Goal: Information Seeking & Learning: Learn about a topic

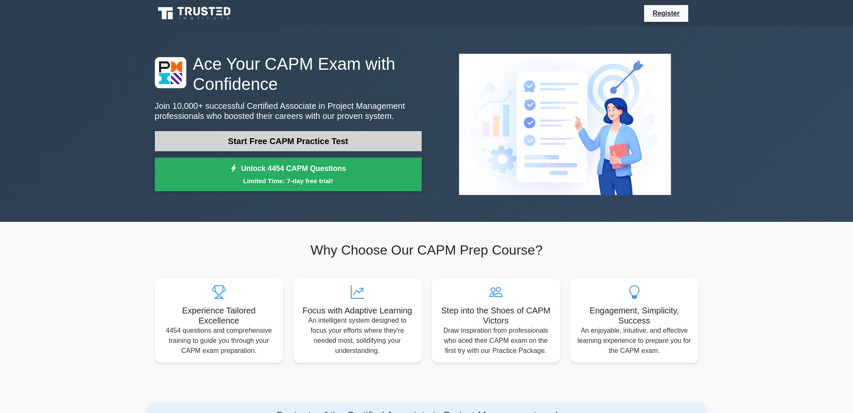
click at [259, 144] on link "Start Free CAPM Practice Test" at bounding box center [288, 141] width 267 height 20
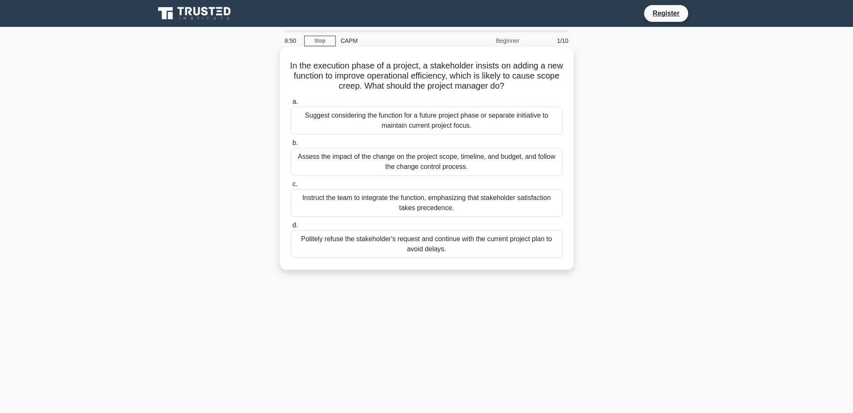
click at [487, 164] on div "Assess the impact of the change on the project scope, timeline, and budget, and…" at bounding box center [427, 162] width 272 height 28
click at [291, 146] on input "b. Assess the impact of the change on the project scope, timeline, and budget, …" at bounding box center [291, 142] width 0 height 5
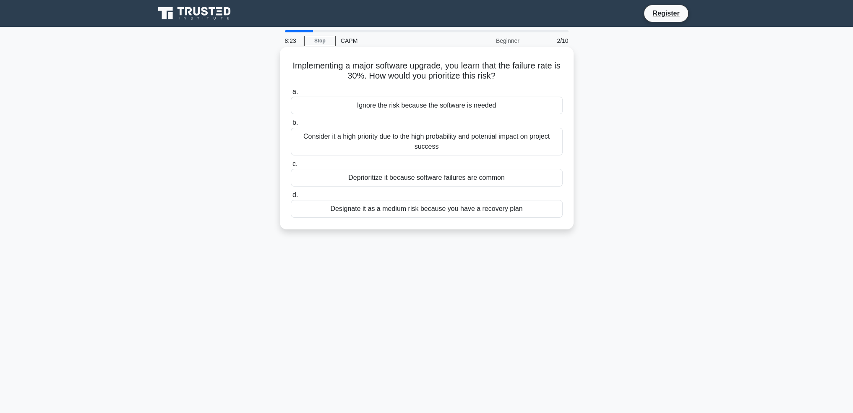
click at [462, 141] on div "Consider it a high priority due to the high probability and potential impact on…" at bounding box center [427, 142] width 272 height 28
click at [291, 126] on input "b. Consider it a high priority due to the high probability and potential impact…" at bounding box center [291, 122] width 0 height 5
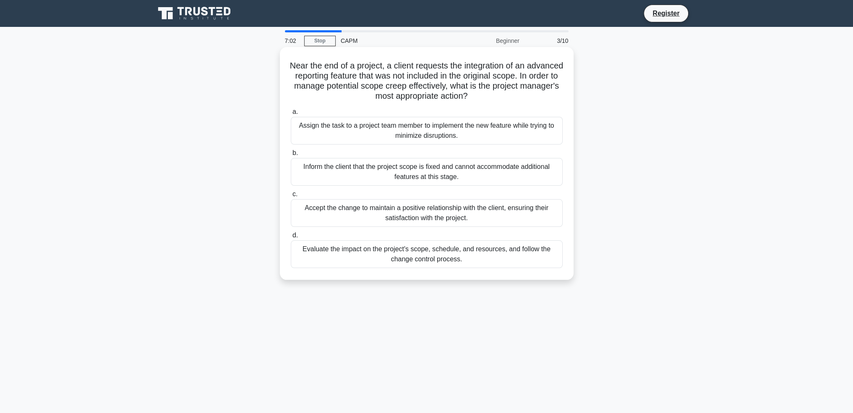
click at [452, 253] on div "Evaluate the impact on the project's scope, schedule, and resources, and follow…" at bounding box center [427, 254] width 272 height 28
click at [291, 238] on input "d. Evaluate the impact on the project's scope, schedule, and resources, and fol…" at bounding box center [291, 235] width 0 height 5
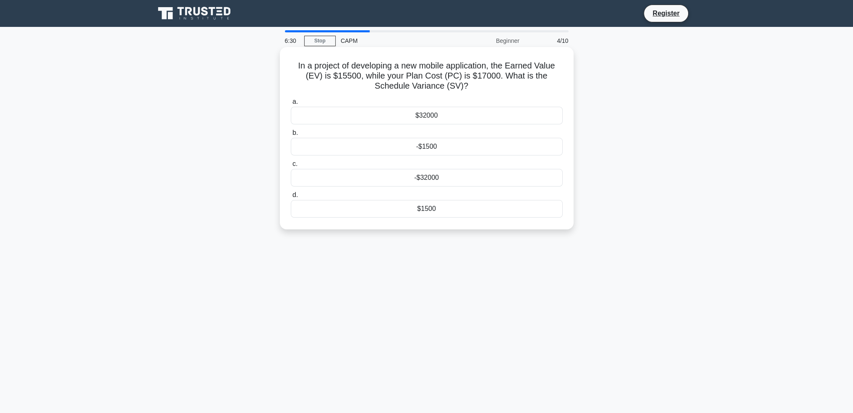
click at [434, 147] on div "-$1500" at bounding box center [427, 147] width 272 height 18
click at [291, 136] on input "b. -$1500" at bounding box center [291, 132] width 0 height 5
